Goal: Task Accomplishment & Management: Use online tool/utility

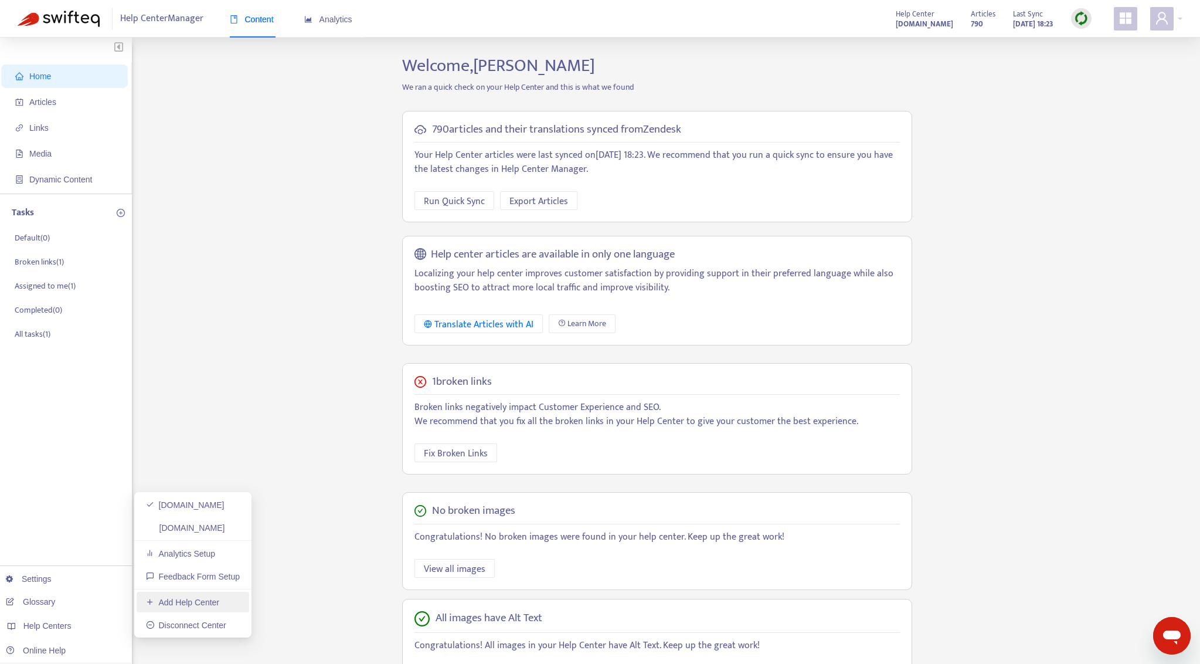
click at [191, 599] on link "Add Help Center" at bounding box center [182, 601] width 73 height 9
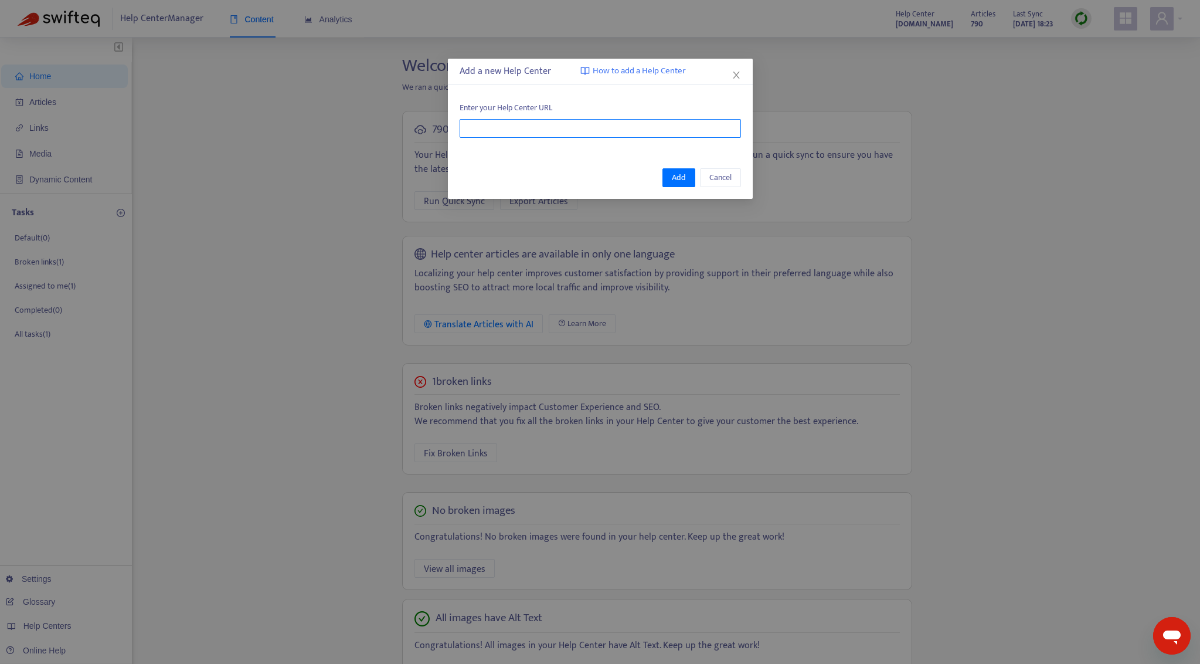
click at [557, 134] on input "text" at bounding box center [600, 128] width 281 height 19
paste input "**********"
click at [679, 177] on span "Add" at bounding box center [679, 177] width 14 height 13
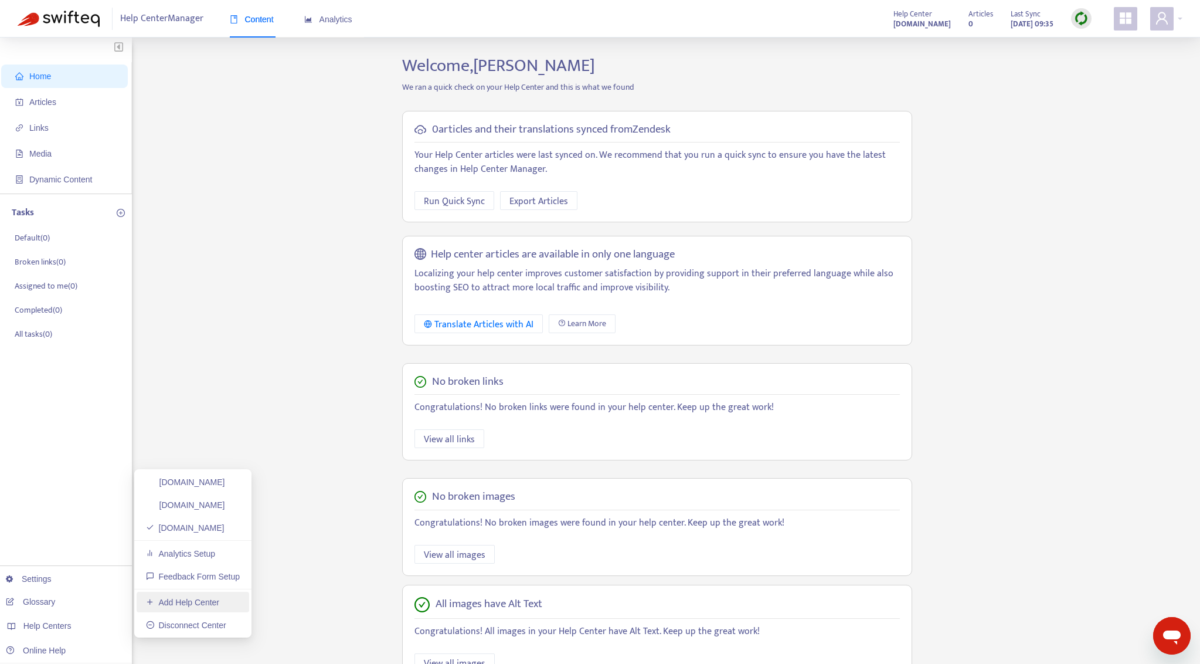
click at [184, 598] on link "Add Help Center" at bounding box center [182, 601] width 73 height 9
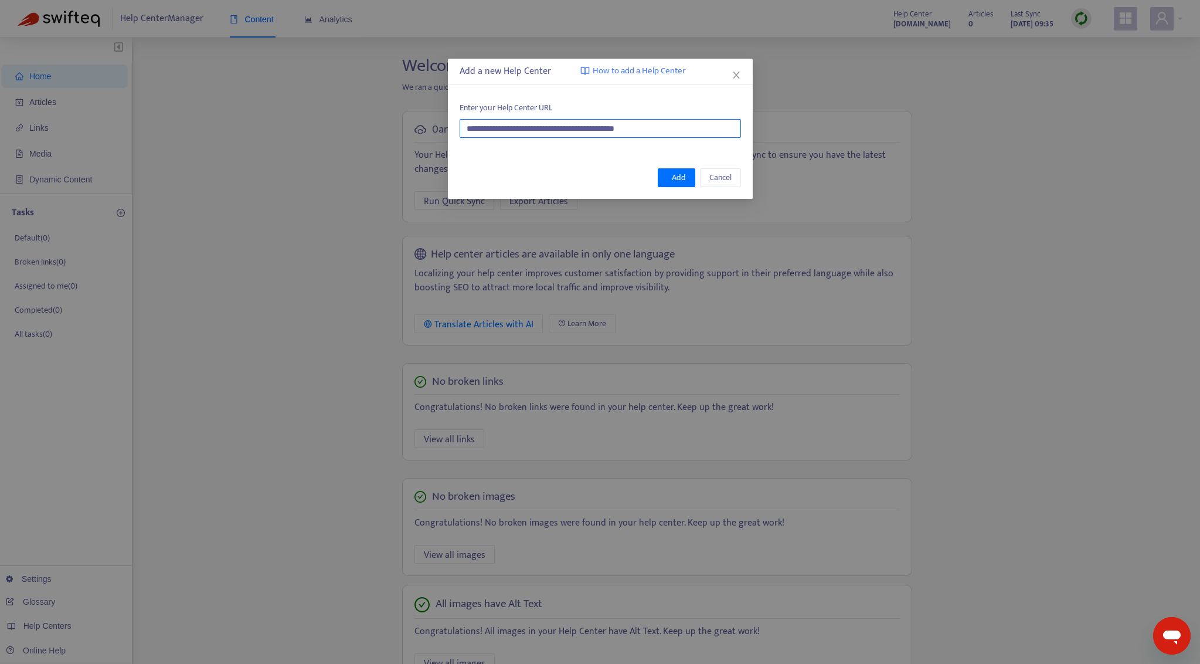
click at [679, 127] on input "**********" at bounding box center [600, 128] width 281 height 19
paste input "text"
type input "**********"
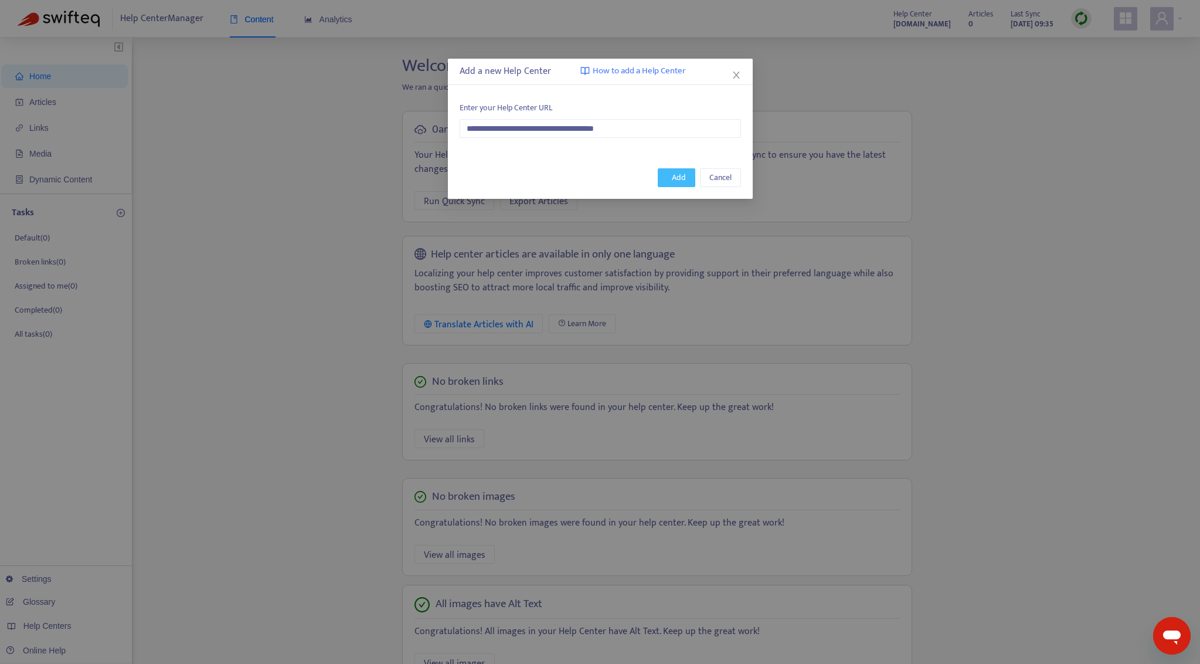
click at [676, 179] on span "Add" at bounding box center [679, 177] width 14 height 13
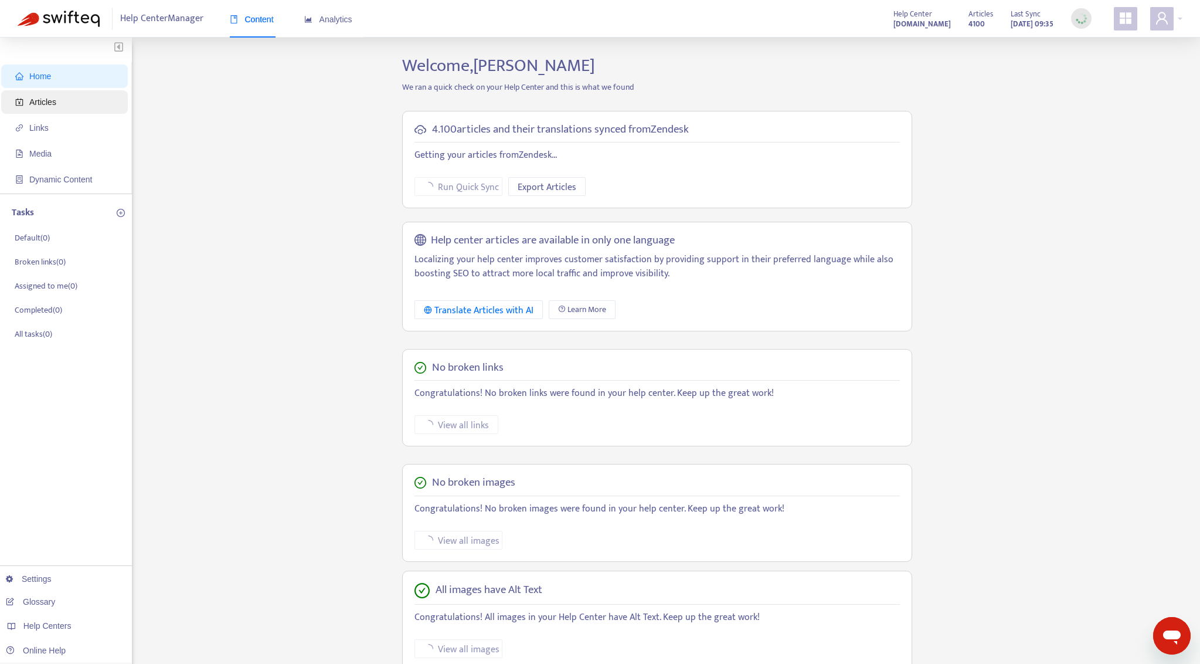
click at [47, 103] on span "Articles" at bounding box center [42, 101] width 27 height 9
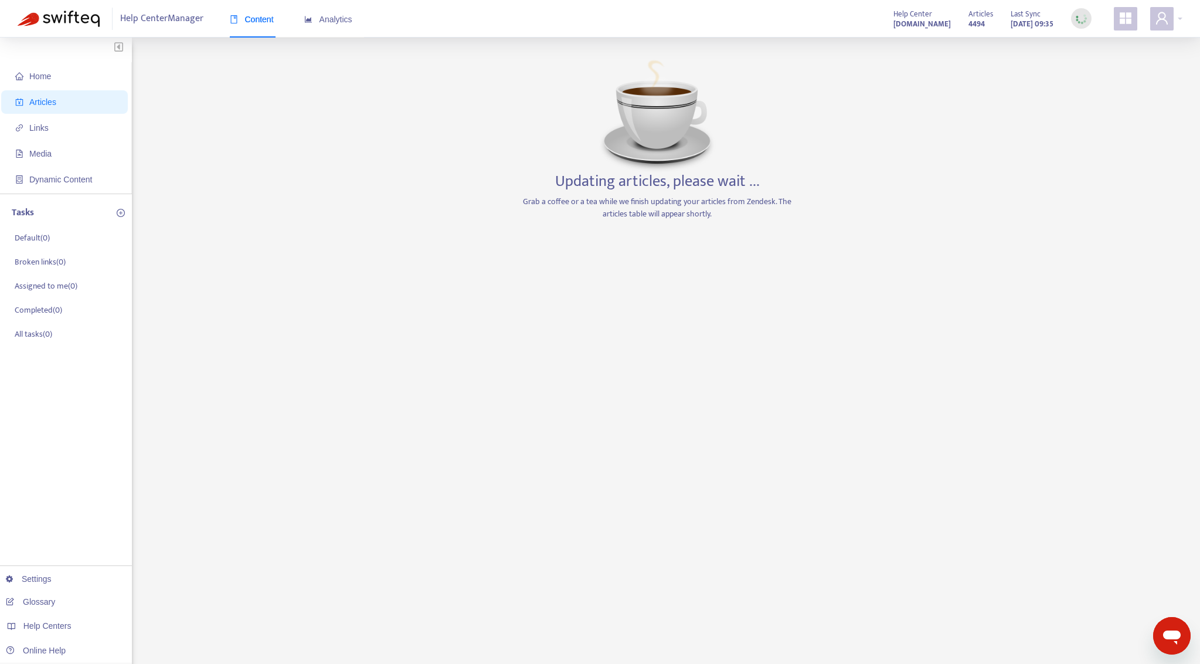
click at [54, 101] on span "Articles" at bounding box center [42, 101] width 27 height 9
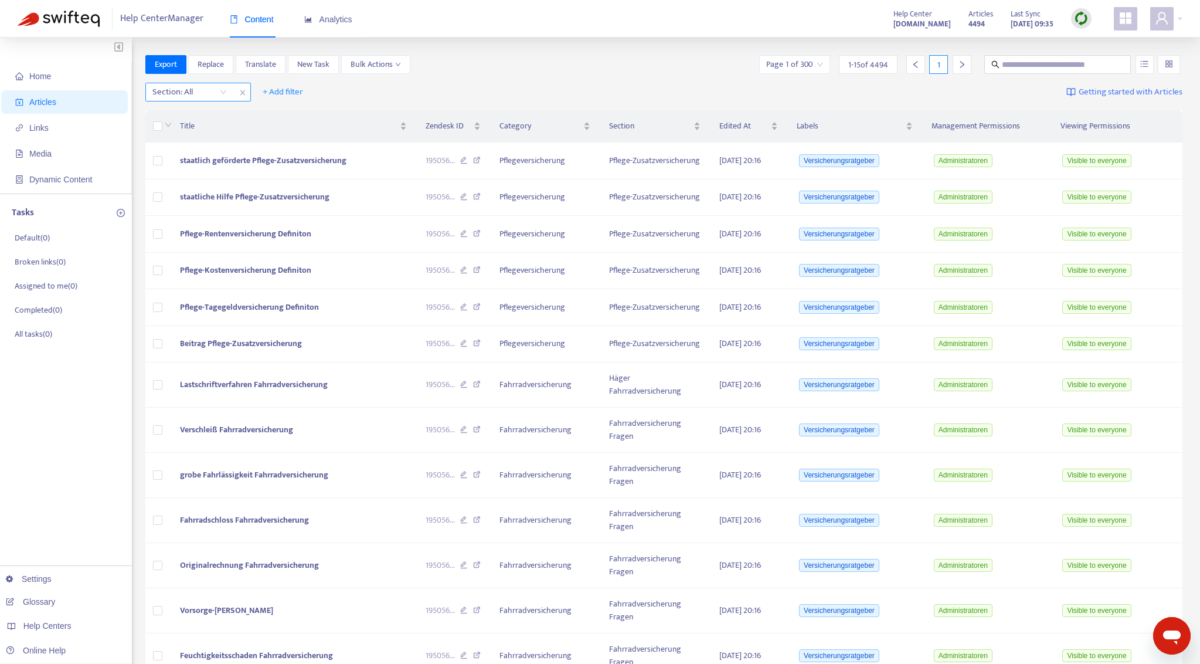
click at [223, 92] on div "Section: All" at bounding box center [189, 92] width 87 height 18
drag, startPoint x: 353, startPoint y: 90, endPoint x: 302, endPoint y: 85, distance: 51.8
click at [353, 89] on div "Section: All + Add filter Getting started with Articles" at bounding box center [664, 93] width 1038 height 28
click at [295, 90] on span "+ Add filter" at bounding box center [283, 92] width 40 height 14
click at [279, 206] on span "Label" at bounding box center [299, 209] width 73 height 13
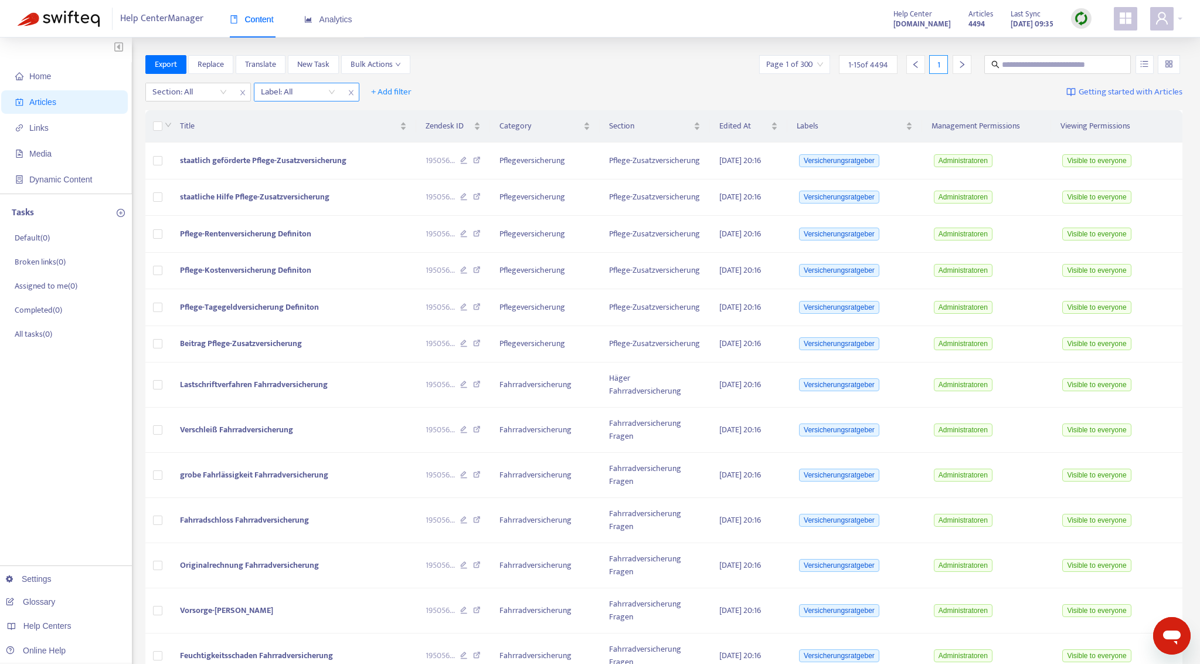
click at [327, 95] on div "Label: All" at bounding box center [297, 92] width 87 height 18
type input "**********"
click at [319, 113] on div "Versicherungsratgeber" at bounding box center [366, 114] width 204 height 13
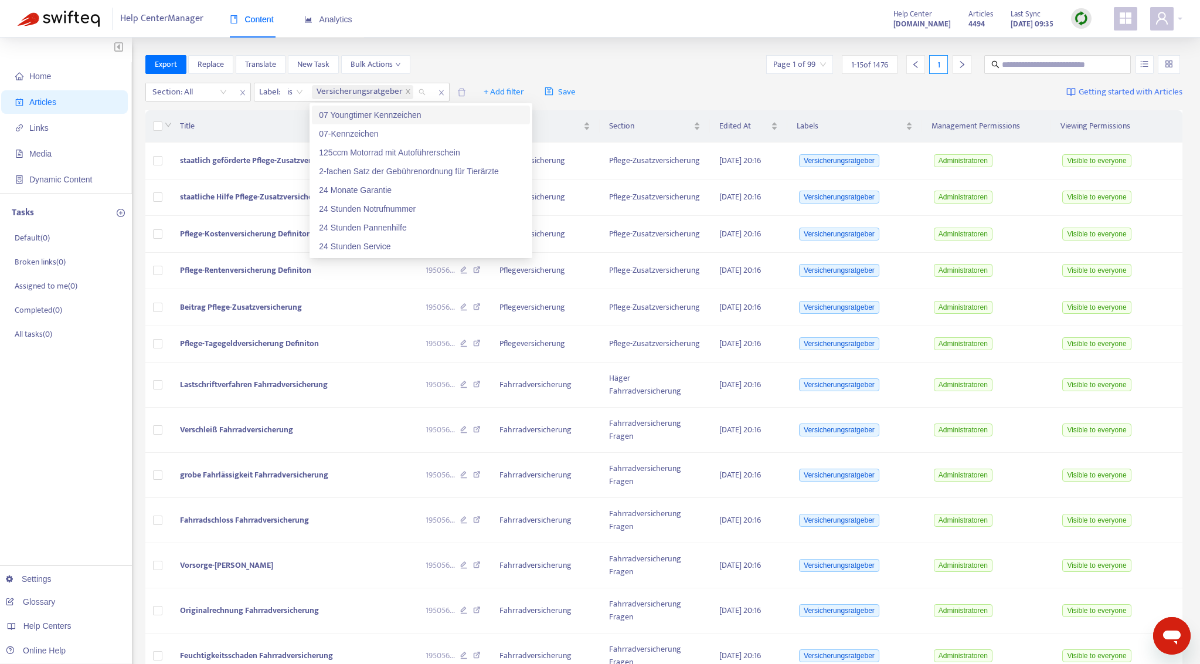
click at [577, 55] on div "Export Replace Translate New Task Bulk Actions Page 1 of 99 1 - 15 of 1476 1" at bounding box center [664, 64] width 1038 height 19
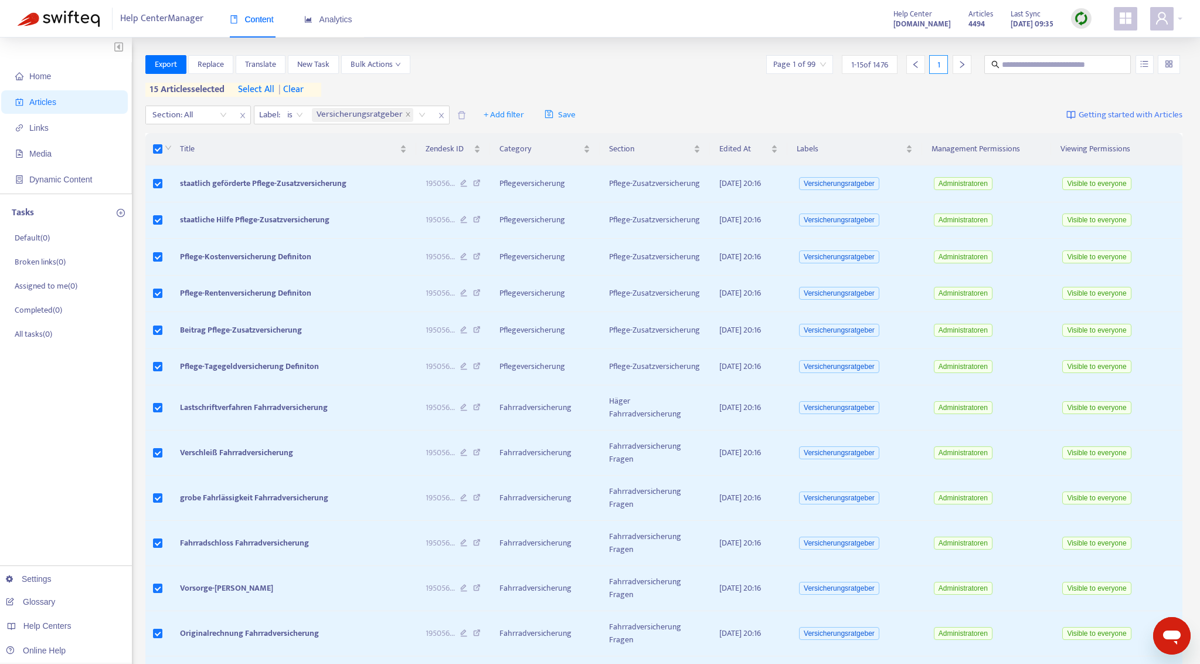
click at [260, 87] on span "select all" at bounding box center [256, 90] width 36 height 14
click at [393, 63] on span "Bulk Actions" at bounding box center [376, 64] width 50 height 13
click at [365, 86] on span "Duplicate" at bounding box center [367, 87] width 32 height 13
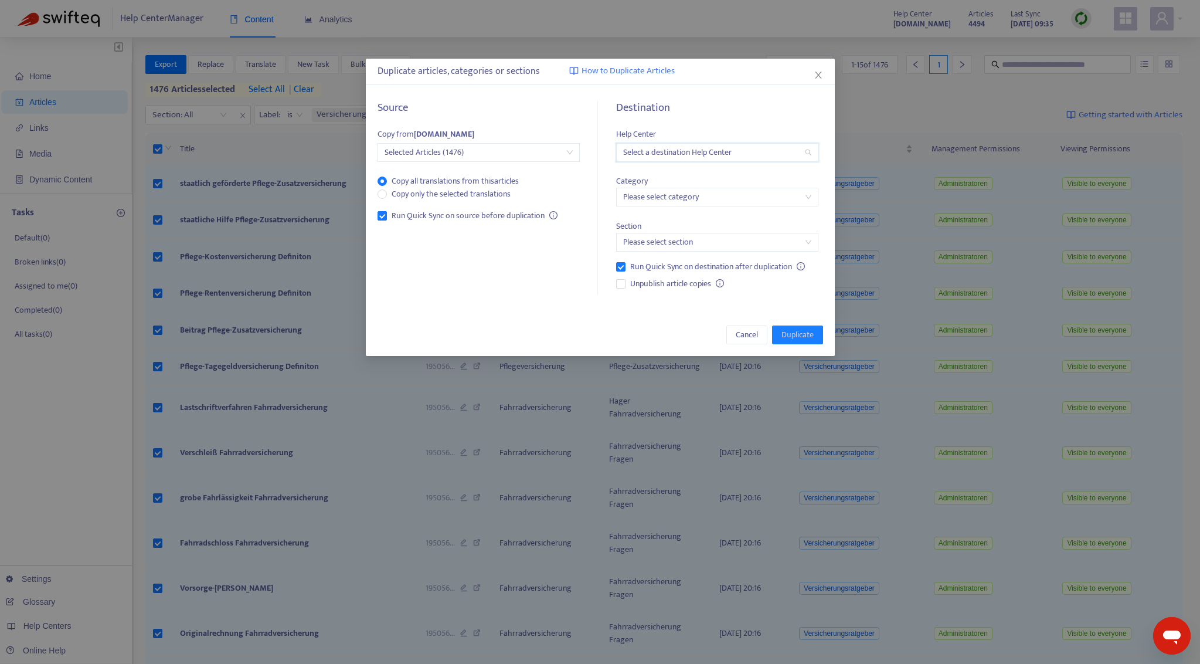
click at [664, 152] on input "search" at bounding box center [717, 153] width 188 height 18
click at [708, 213] on div "[DOMAIN_NAME]" at bounding box center [727, 213] width 204 height 13
click at [676, 200] on input "search" at bounding box center [717, 197] width 188 height 18
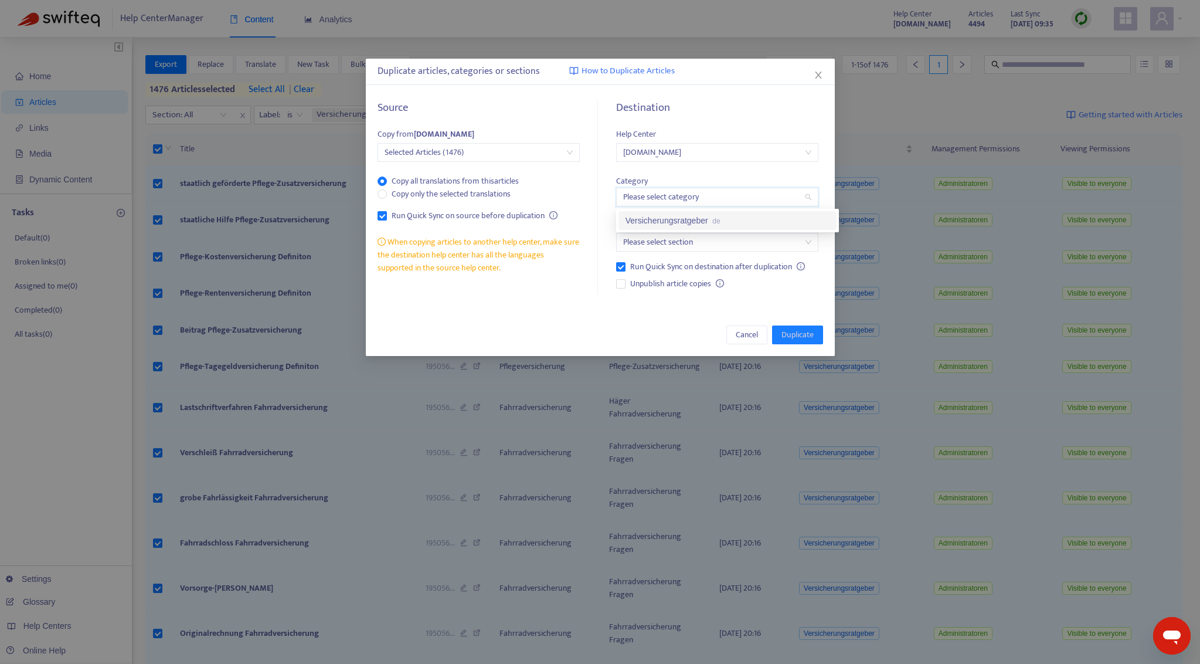
click at [679, 218] on div "Versicherungsratgeber de" at bounding box center [727, 220] width 204 height 13
click at [686, 242] on input "search" at bounding box center [717, 242] width 188 height 18
click at [672, 268] on div "Fragen und Antworten de" at bounding box center [727, 265] width 204 height 13
click at [795, 332] on span "Duplicate" at bounding box center [797, 334] width 32 height 13
